Goal: Task Accomplishment & Management: Use online tool/utility

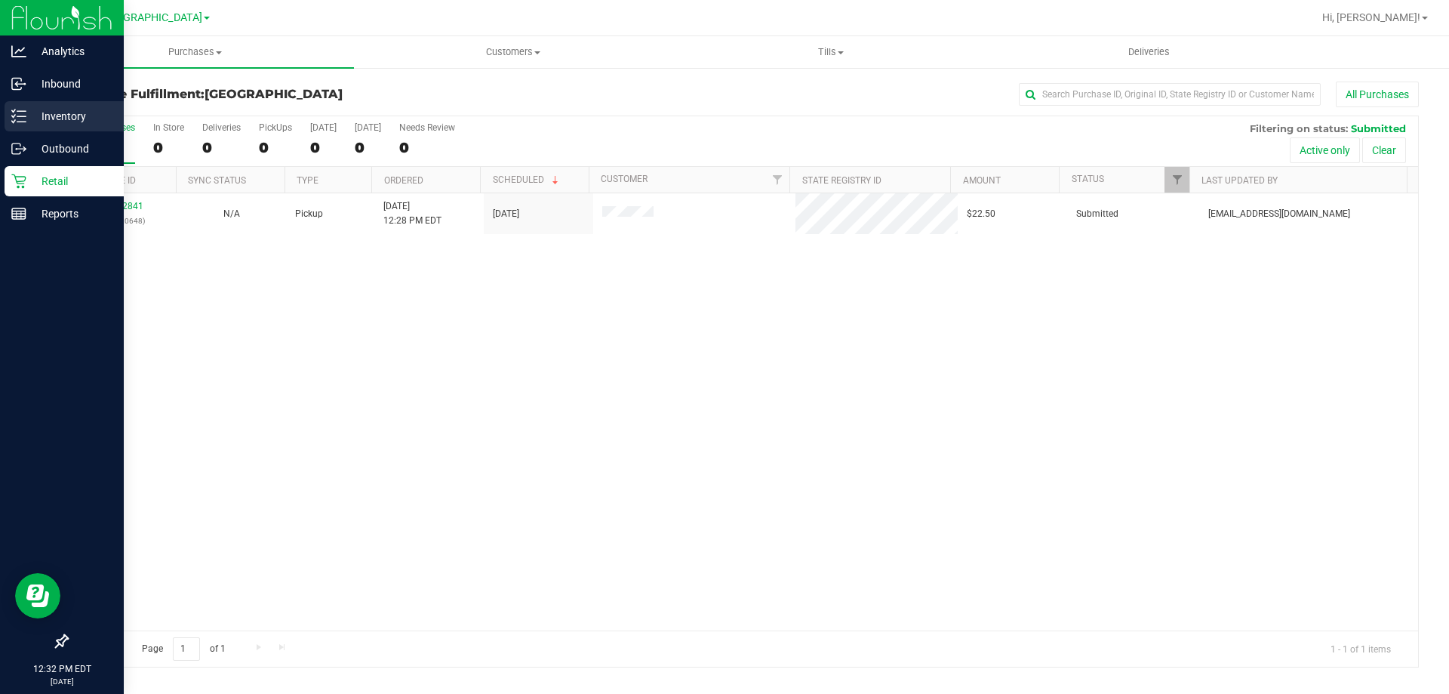
click at [25, 119] on icon at bounding box center [18, 116] width 15 height 15
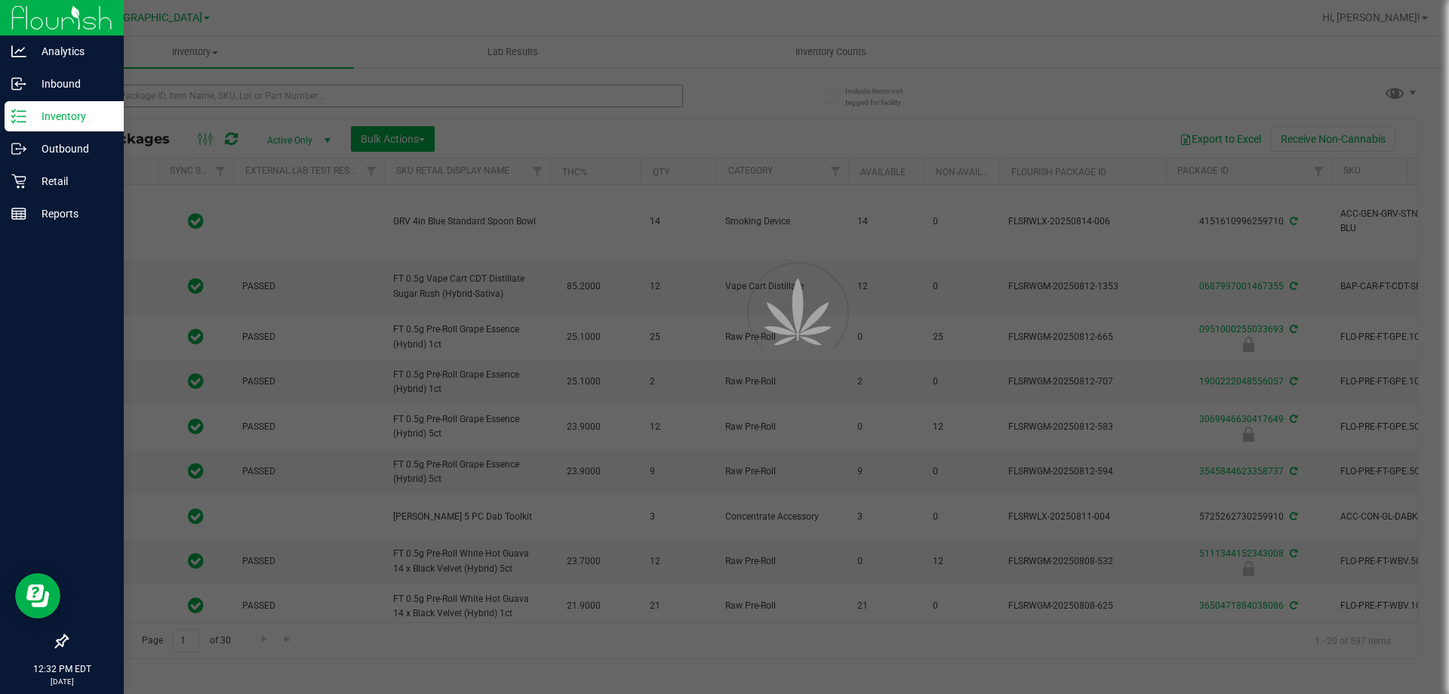
click at [464, 101] on div at bounding box center [724, 347] width 1449 height 694
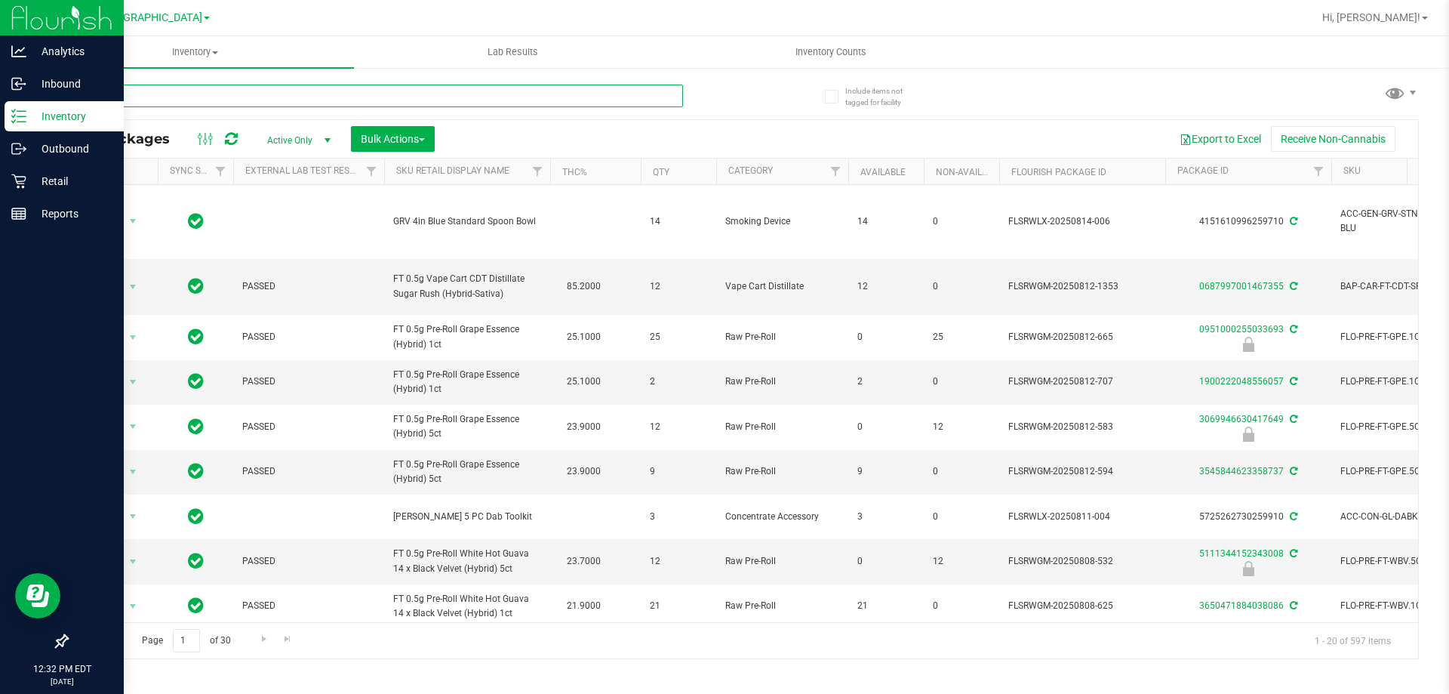
click at [458, 96] on input "text" at bounding box center [374, 96] width 617 height 23
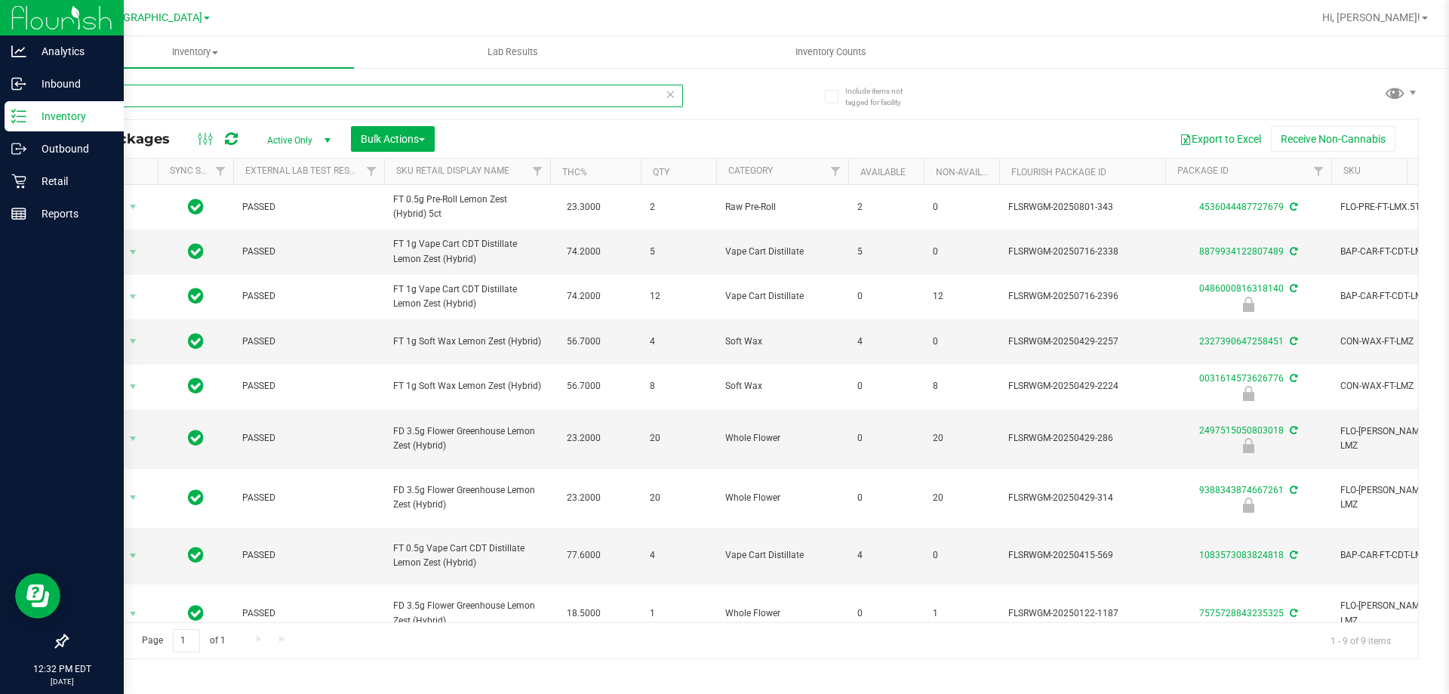
type input "lmz"
click at [769, 130] on div "Export to Excel Receive Non-Cannabis" at bounding box center [926, 139] width 961 height 26
click at [48, 150] on p "Outbound" at bounding box center [71, 149] width 91 height 18
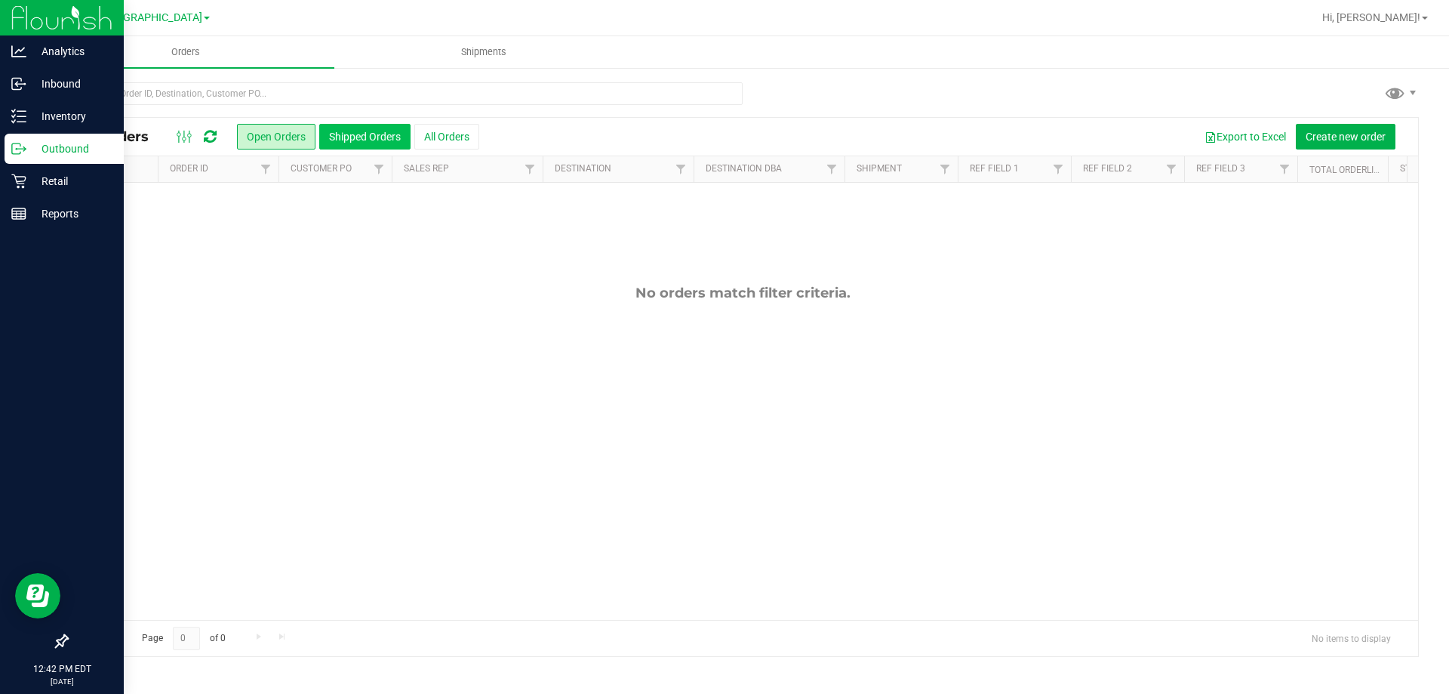
click at [334, 137] on button "Shipped Orders" at bounding box center [364, 137] width 91 height 26
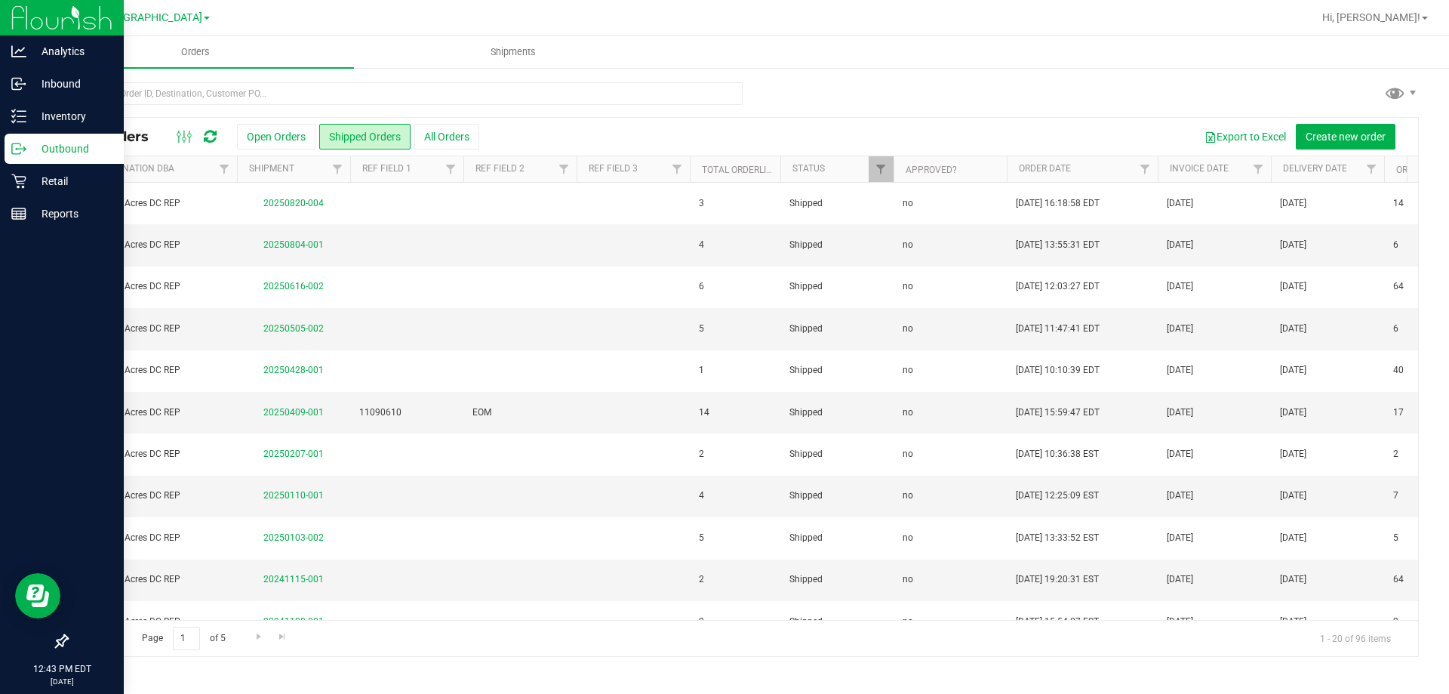
scroll to position [0, 664]
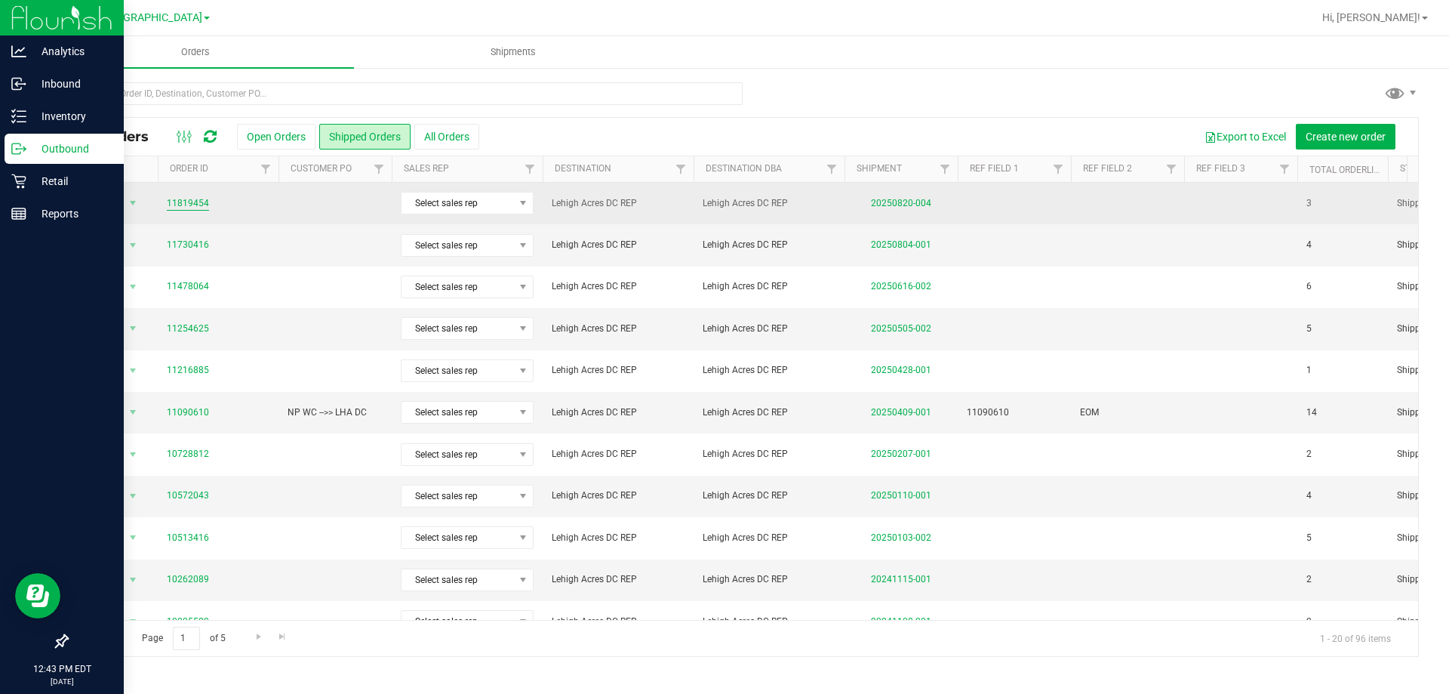
click at [191, 202] on link "11819454" at bounding box center [188, 203] width 42 height 14
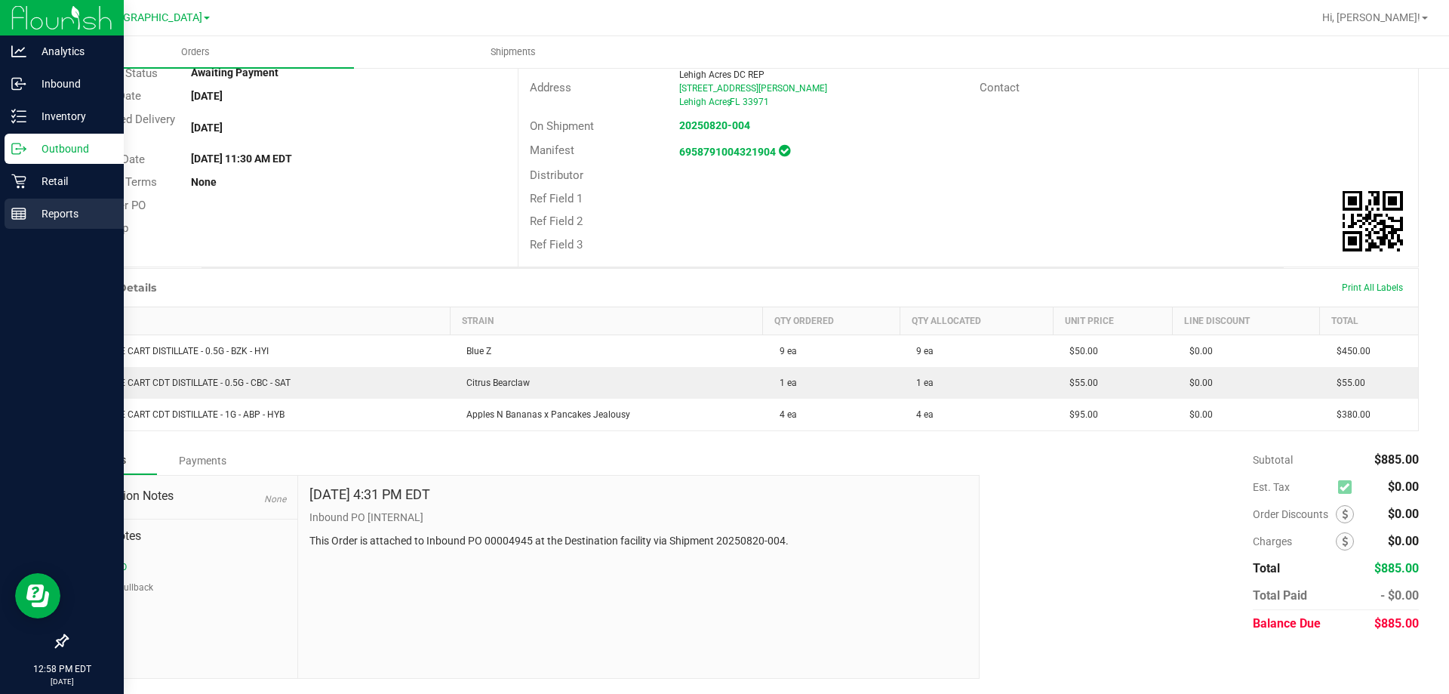
click at [11, 206] on div "Reports" at bounding box center [64, 214] width 119 height 30
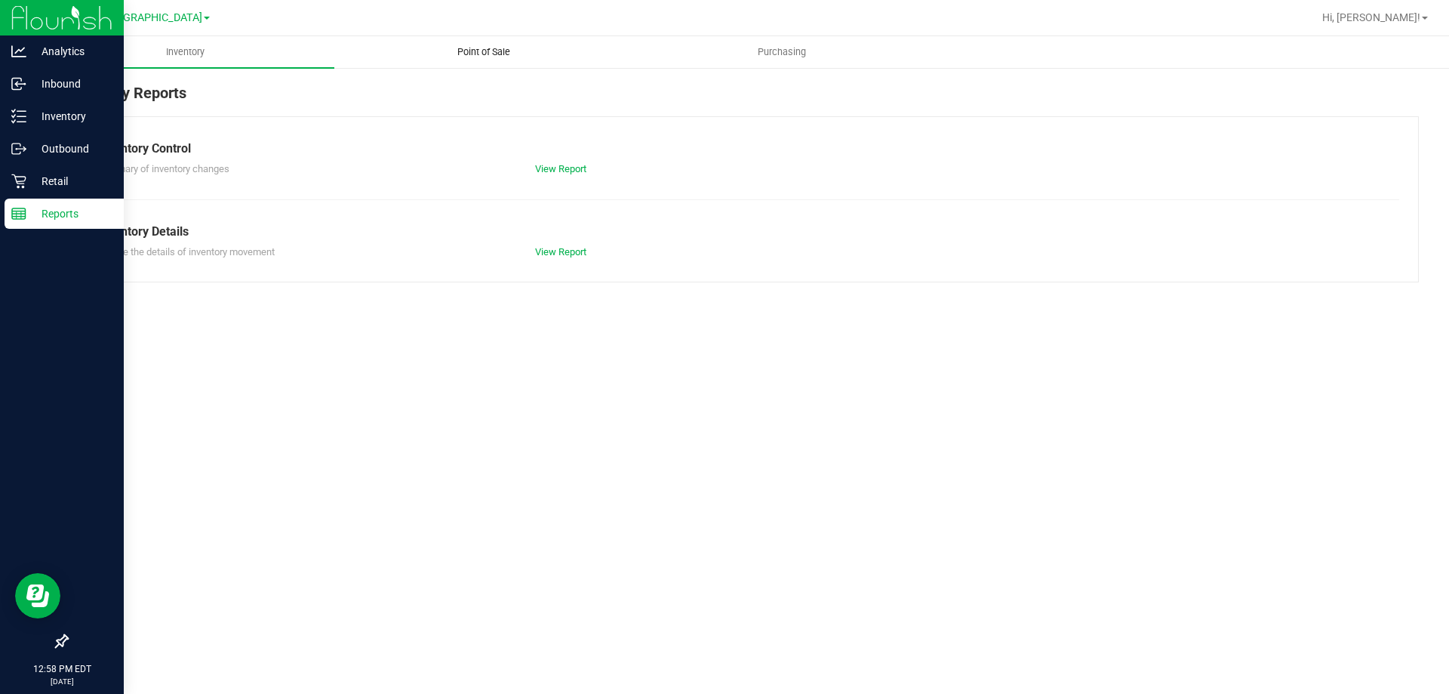
click at [476, 50] on span "Point of Sale" at bounding box center [484, 52] width 94 height 14
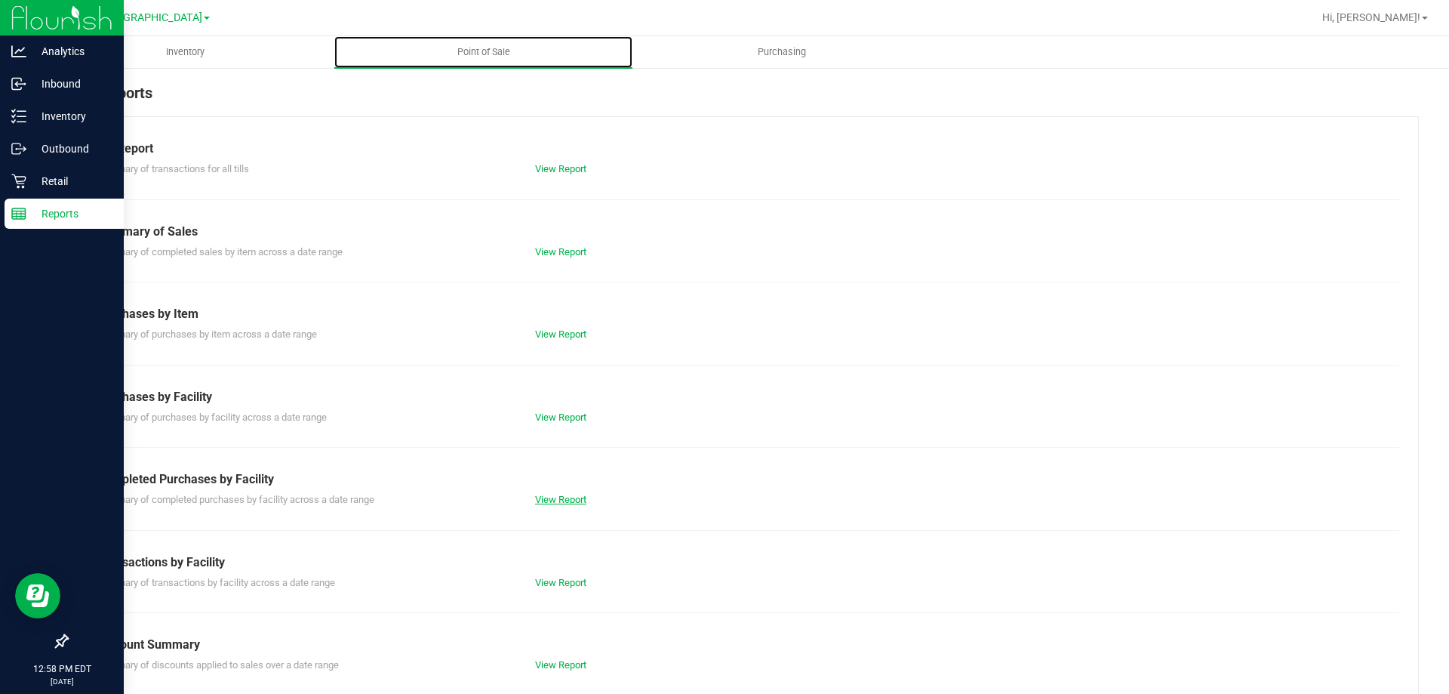
click at [559, 496] on link "View Report" at bounding box center [560, 499] width 51 height 11
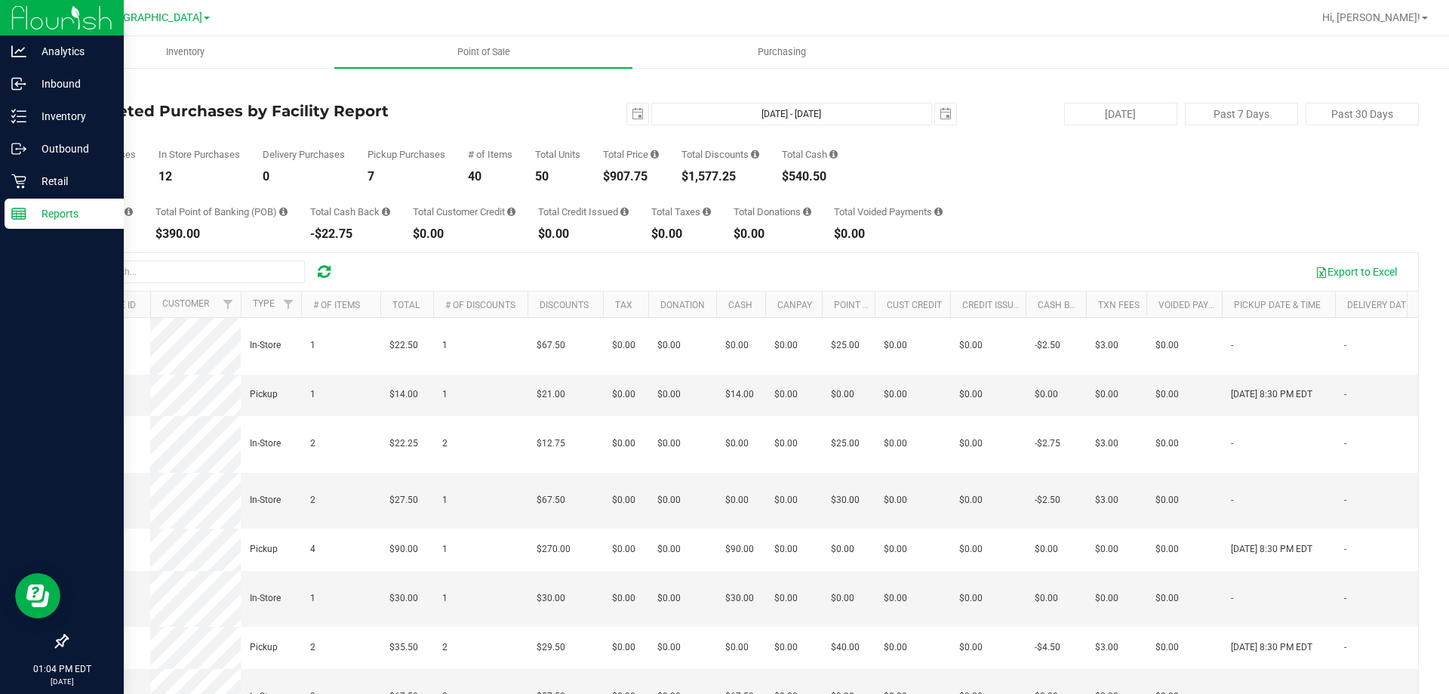
click at [429, 104] on h4 "Completed Purchases by Facility Report" at bounding box center [291, 111] width 451 height 17
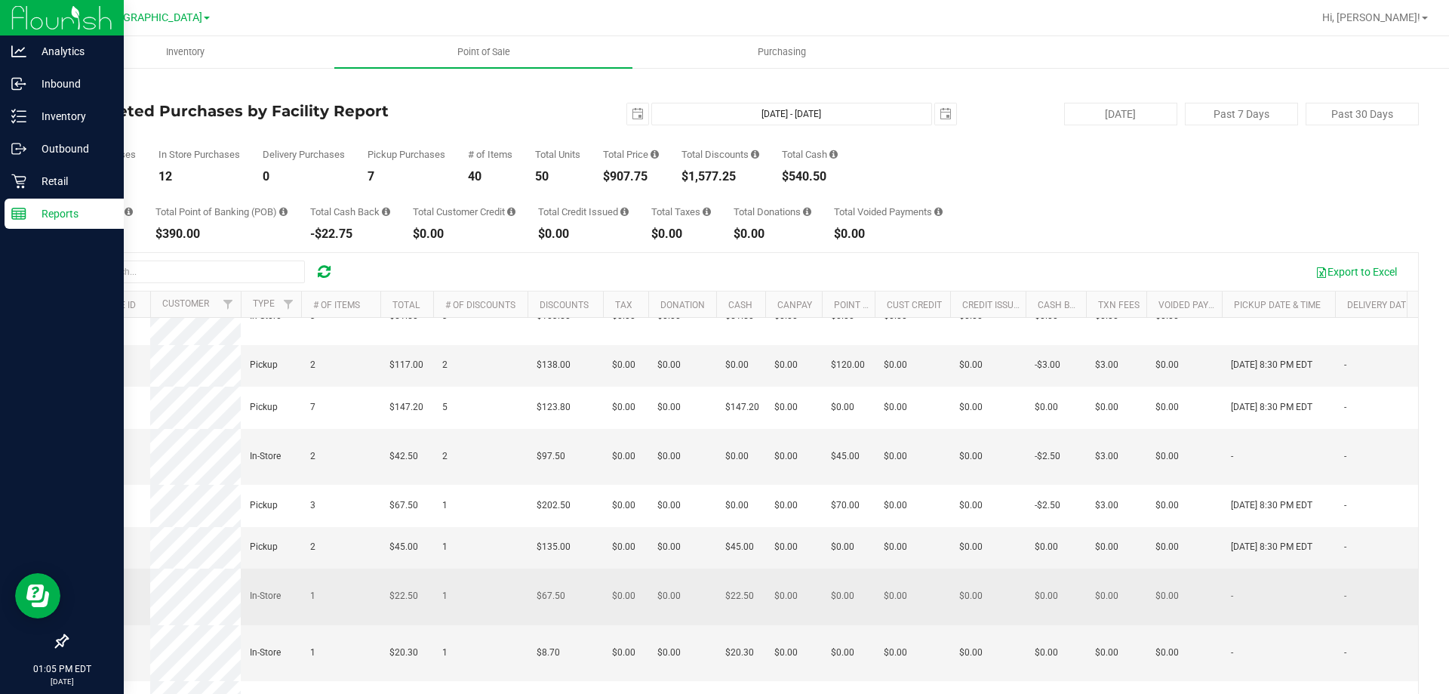
scroll to position [528, 0]
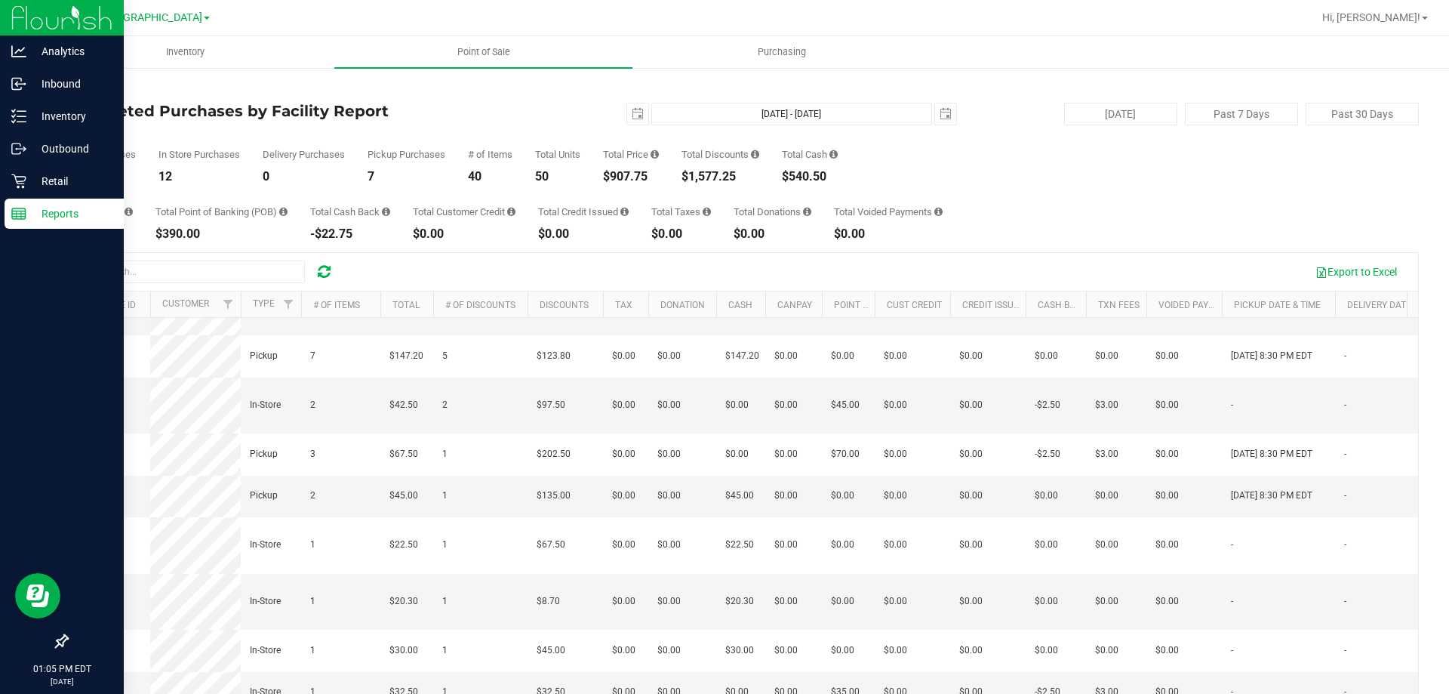
click at [387, 270] on div "Export to Excel" at bounding box center [877, 272] width 1060 height 26
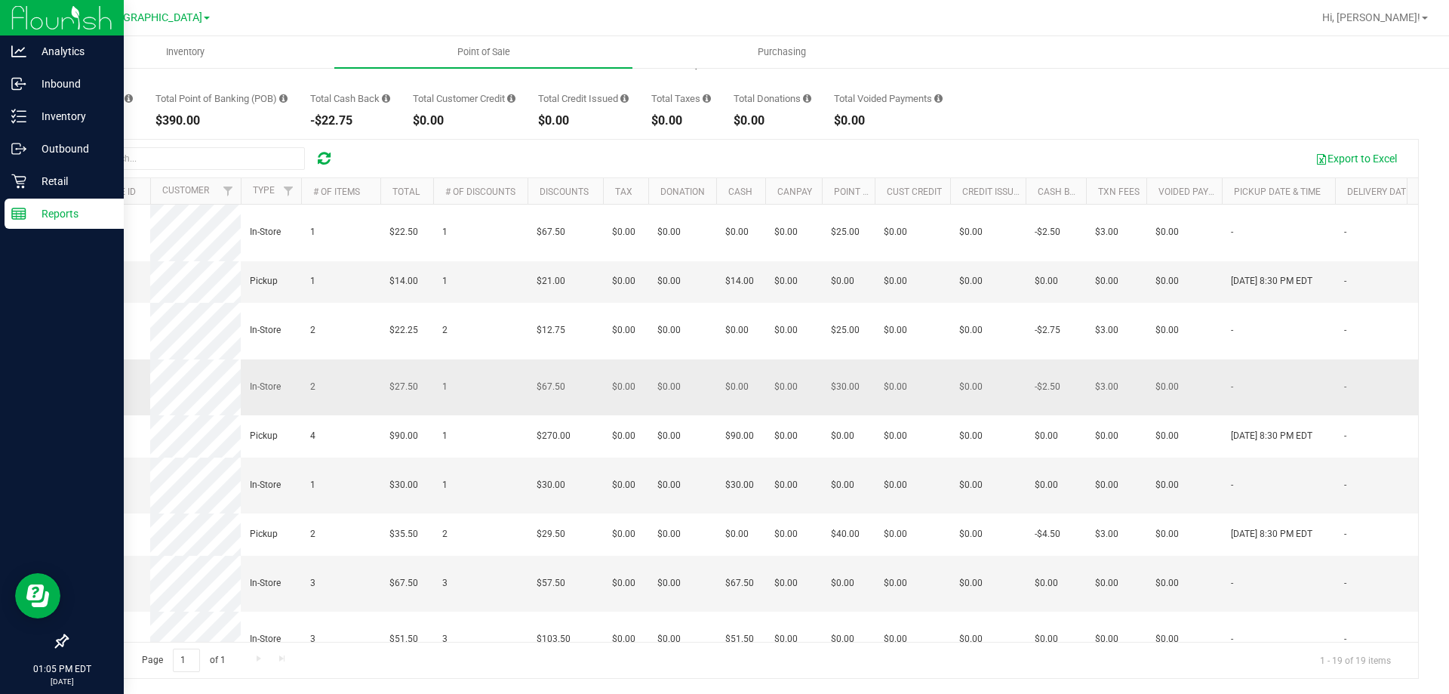
scroll to position [0, 0]
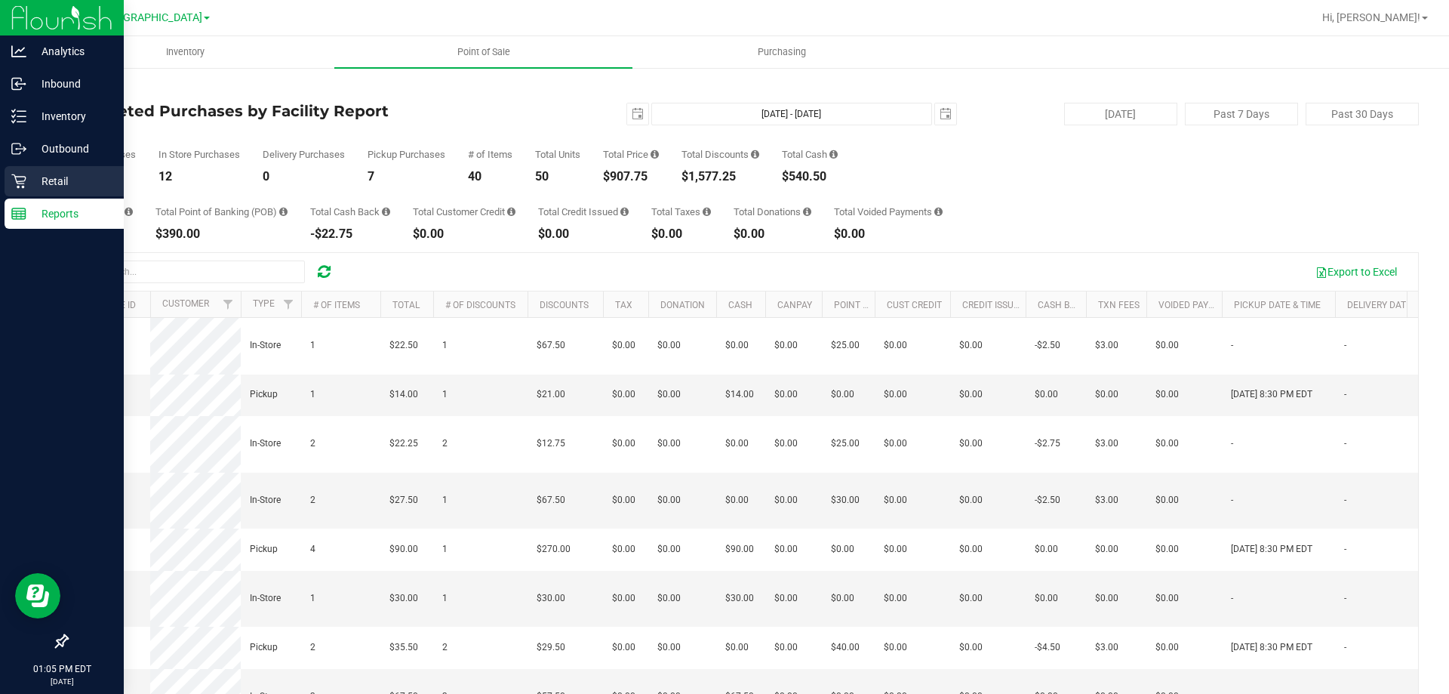
click at [64, 188] on p "Retail" at bounding box center [71, 181] width 91 height 18
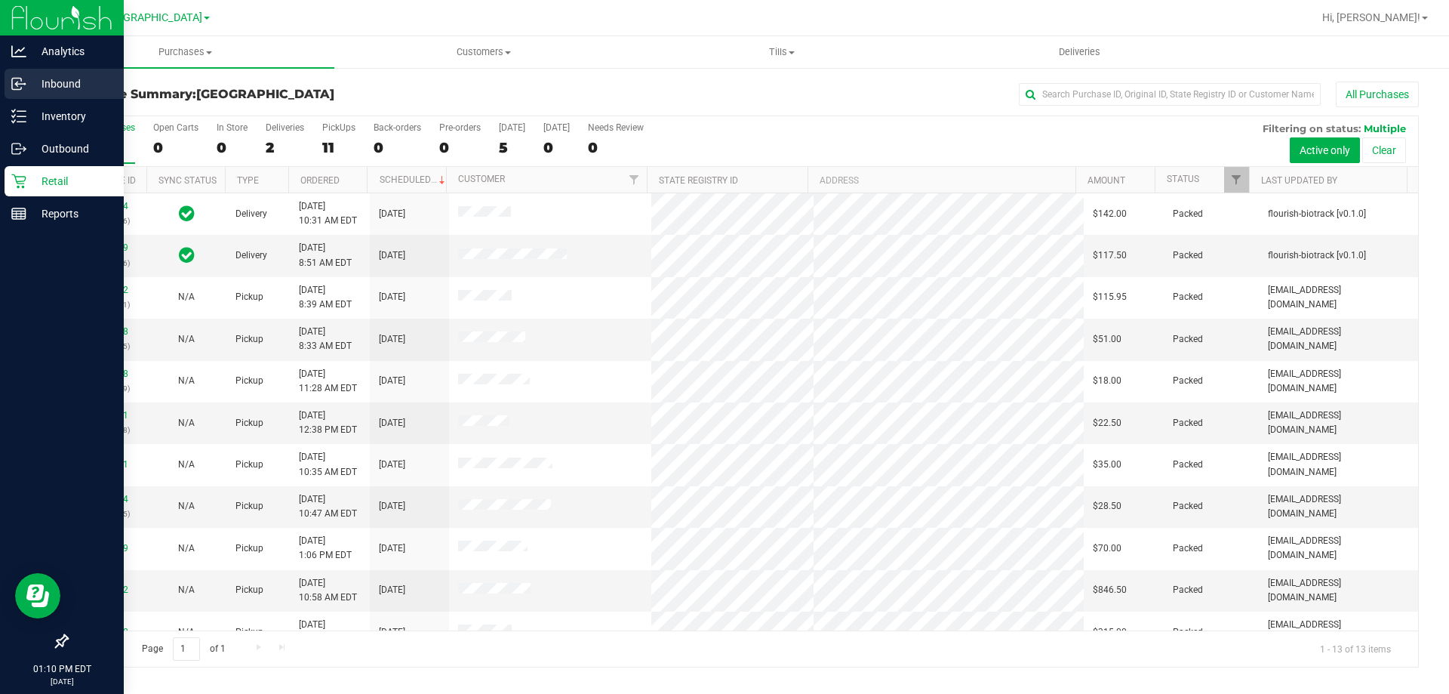
click at [15, 80] on icon at bounding box center [18, 83] width 15 height 15
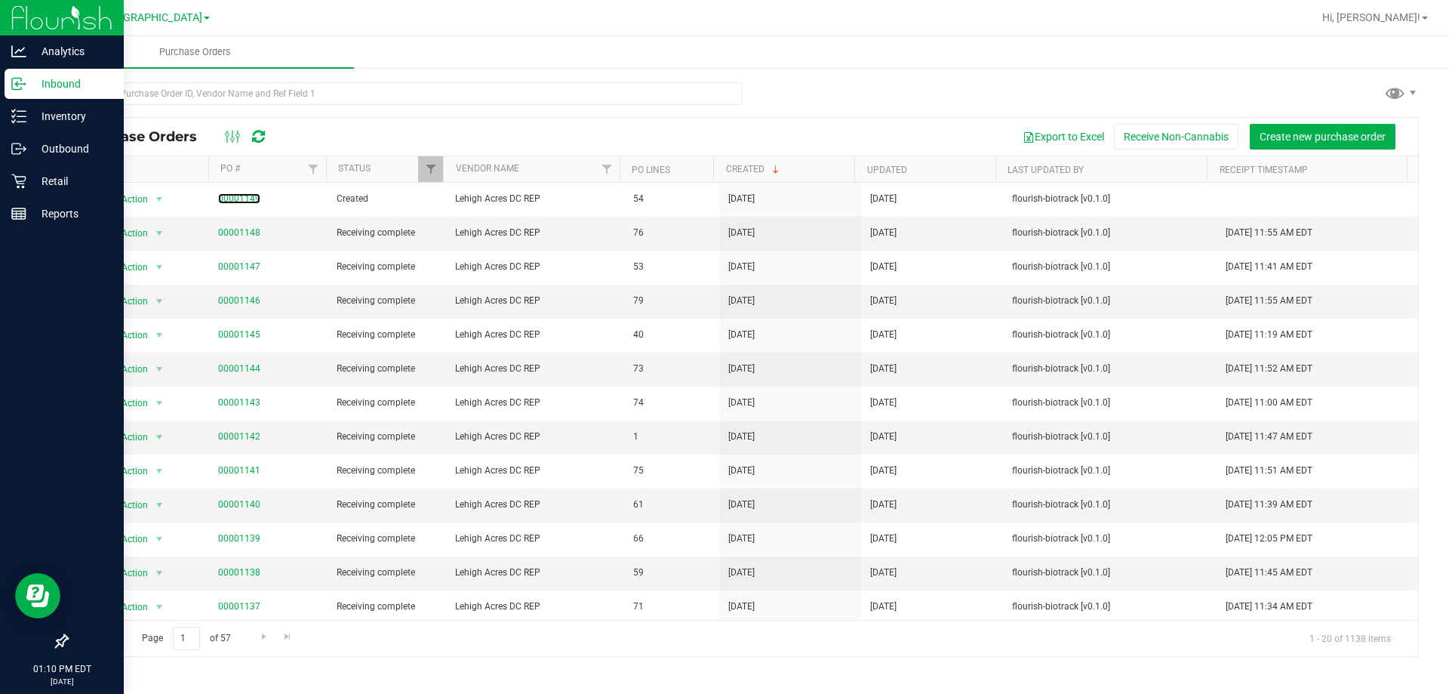
click at [242, 198] on link "00001149" at bounding box center [239, 198] width 42 height 11
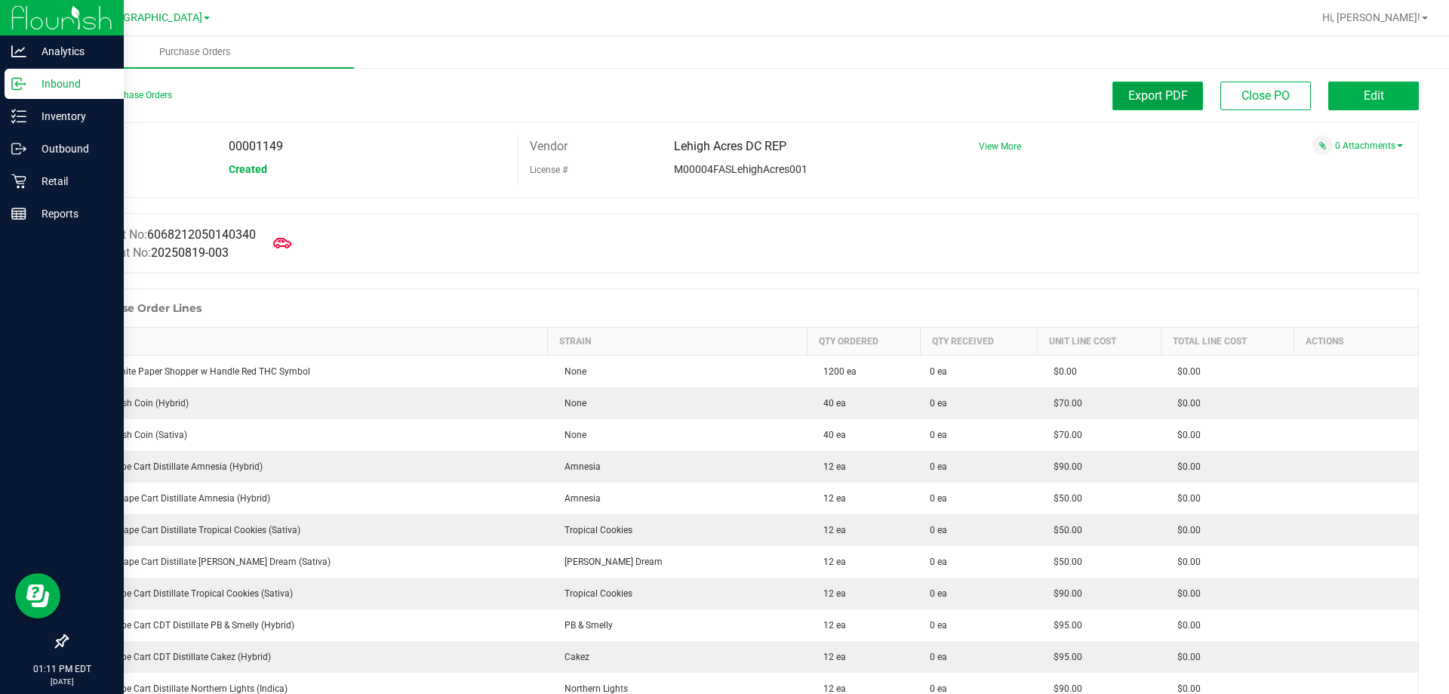
click at [1144, 94] on span "Export PDF" at bounding box center [1159, 95] width 60 height 14
